Goal: Task Accomplishment & Management: Complete application form

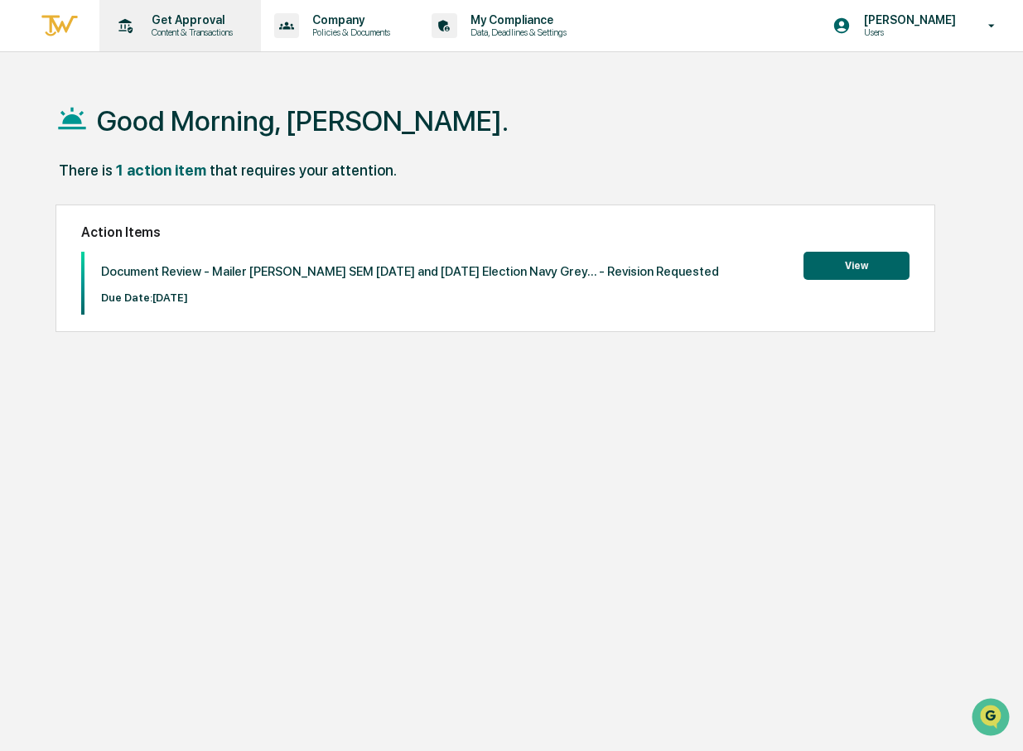
click at [176, 23] on p "Get Approval" at bounding box center [189, 19] width 103 height 13
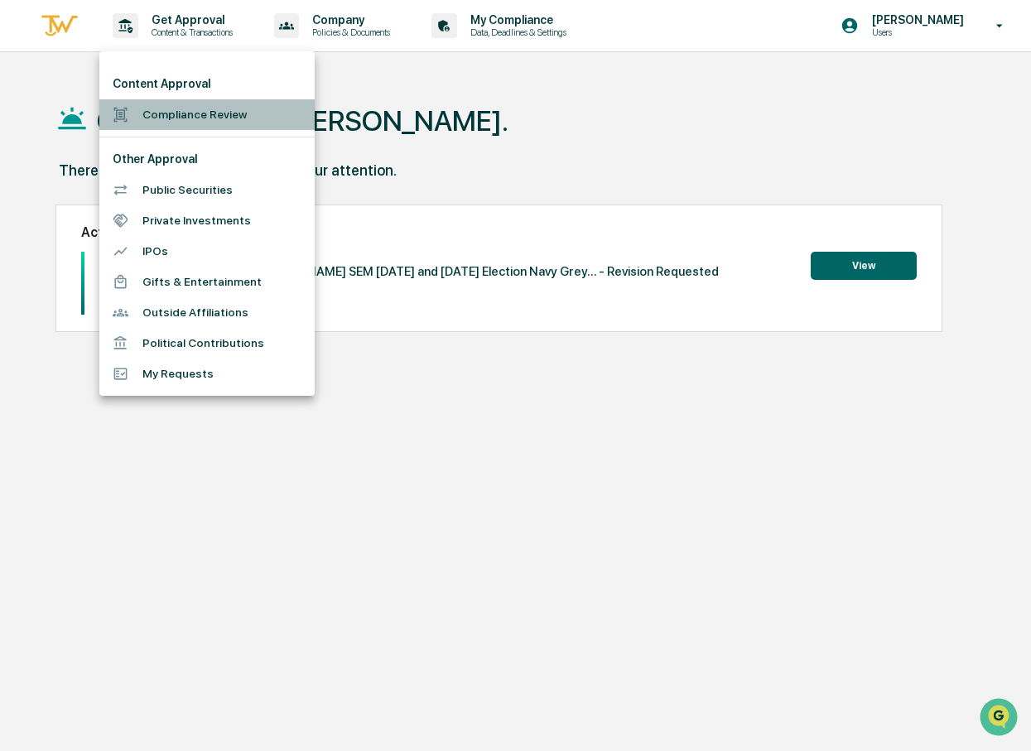
click at [168, 108] on li "Compliance Review" at bounding box center [206, 114] width 215 height 31
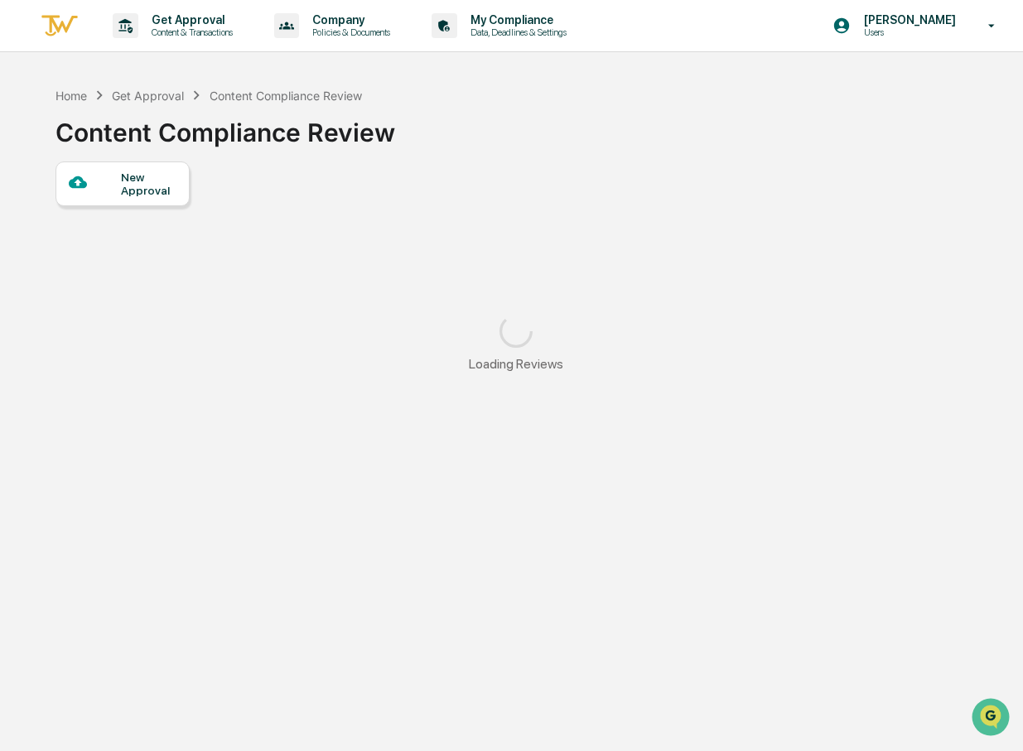
click at [150, 195] on div "New Approval" at bounding box center [148, 184] width 55 height 27
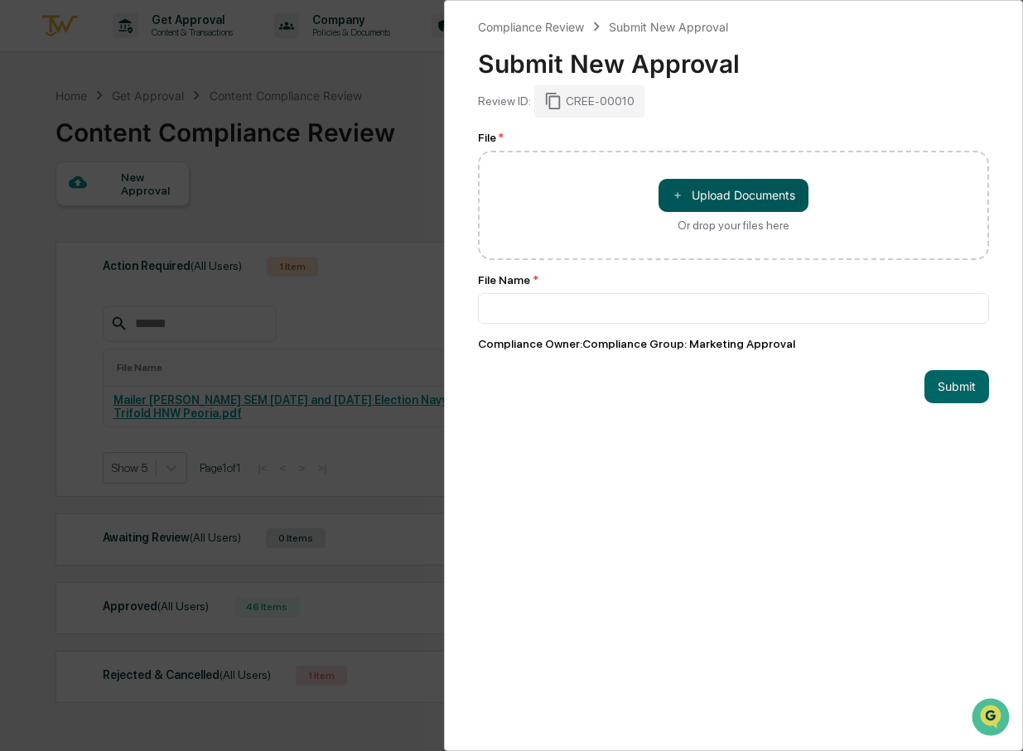
click at [709, 205] on button "＋ Upload Documents" at bounding box center [733, 195] width 150 height 33
type input "**********"
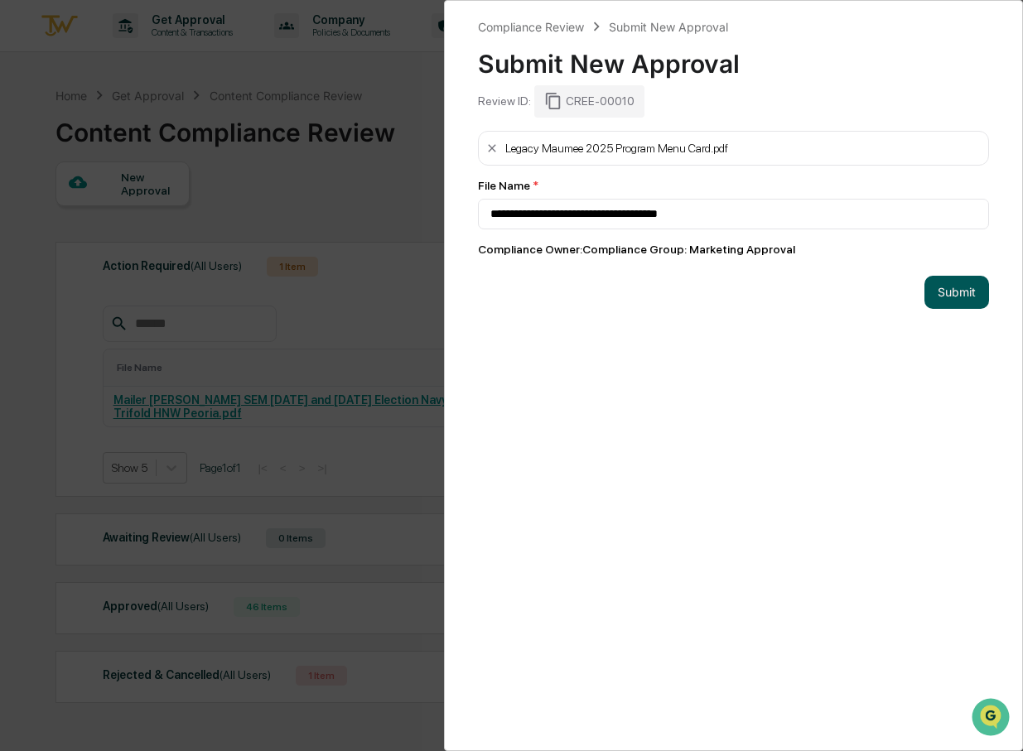
click at [940, 280] on button "Submit" at bounding box center [956, 292] width 65 height 33
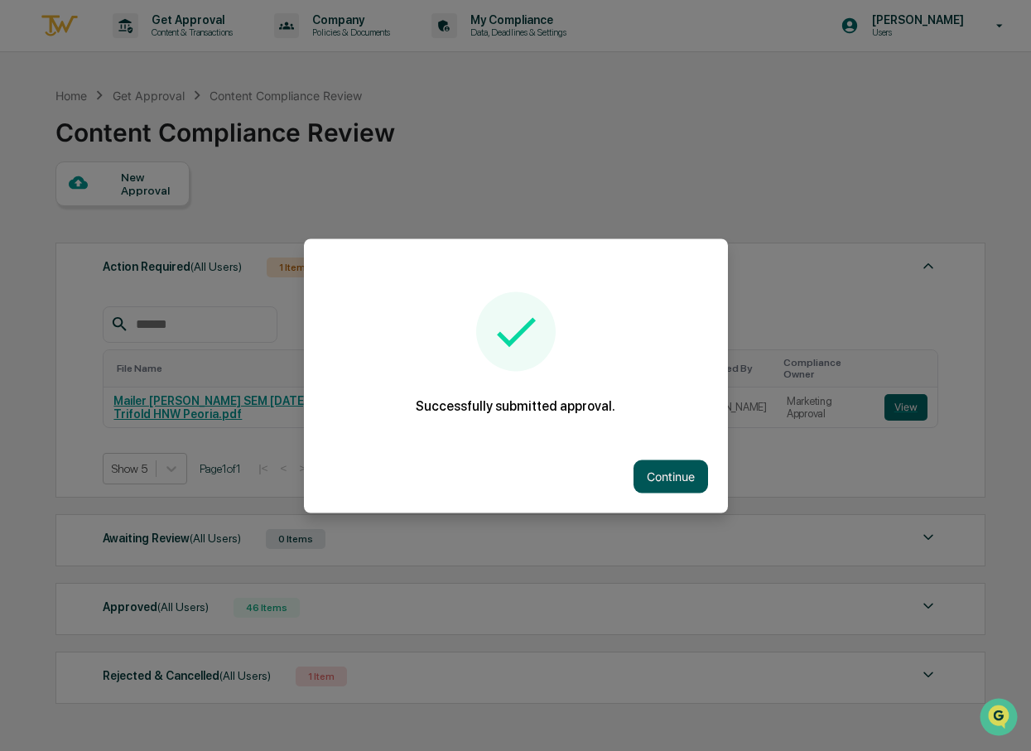
click at [654, 476] on button "Continue" at bounding box center [671, 476] width 75 height 33
